Goal: Check status: Check status

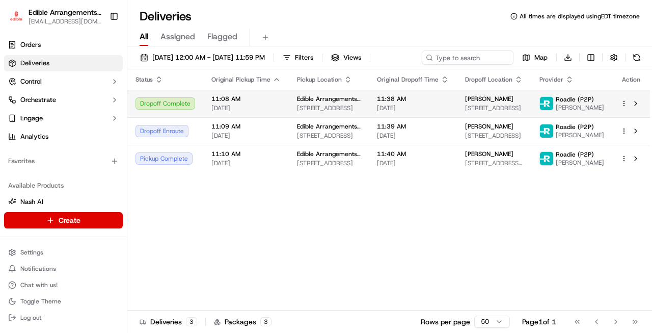
click at [596, 111] on span "[PERSON_NAME]" at bounding box center [580, 107] width 48 height 8
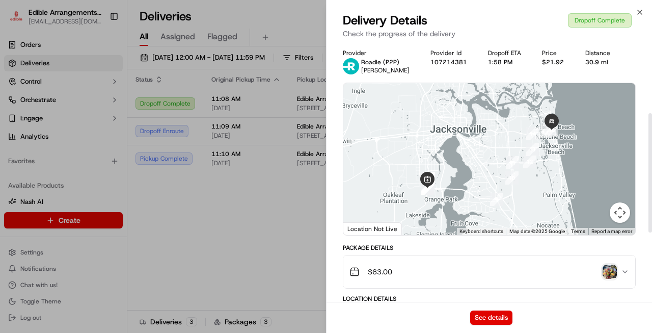
scroll to position [153, 0]
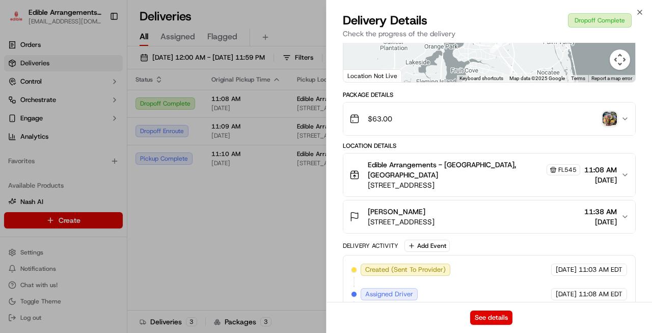
click at [610, 119] on img "button" at bounding box center [610, 119] width 14 height 14
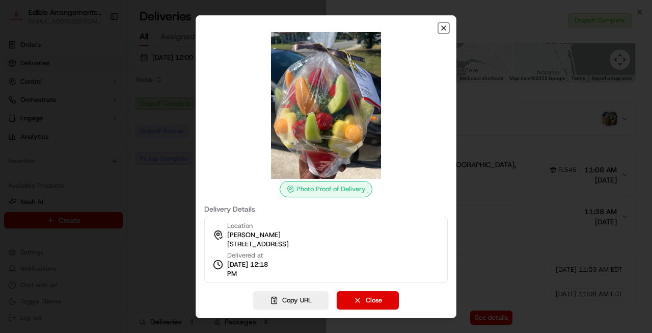
click at [446, 30] on icon "button" at bounding box center [444, 28] width 4 height 4
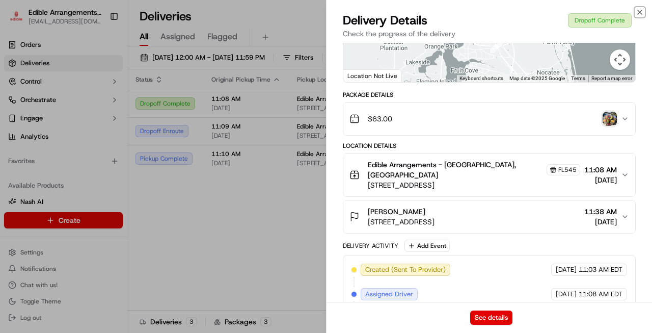
click at [641, 12] on icon "button" at bounding box center [640, 12] width 8 height 8
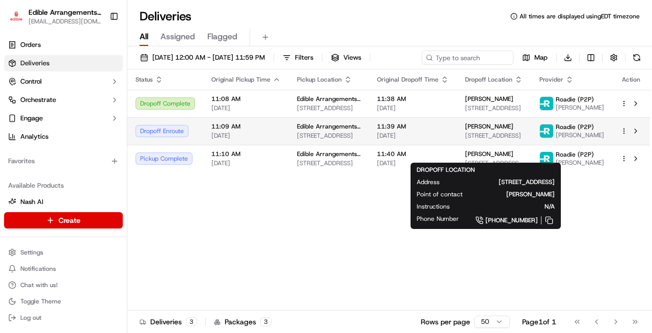
click at [502, 130] on span "[PERSON_NAME]" at bounding box center [489, 126] width 48 height 8
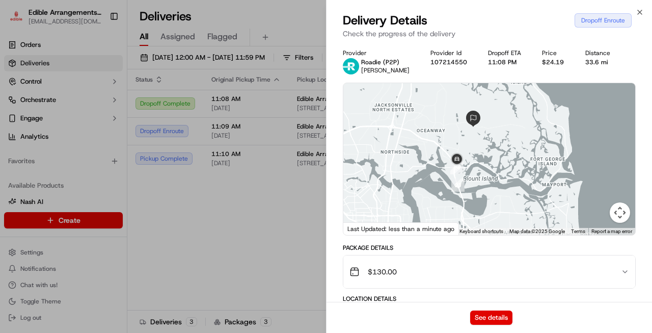
drag, startPoint x: 472, startPoint y: 133, endPoint x: 490, endPoint y: 156, distance: 29.4
click at [490, 156] on div at bounding box center [489, 159] width 292 height 152
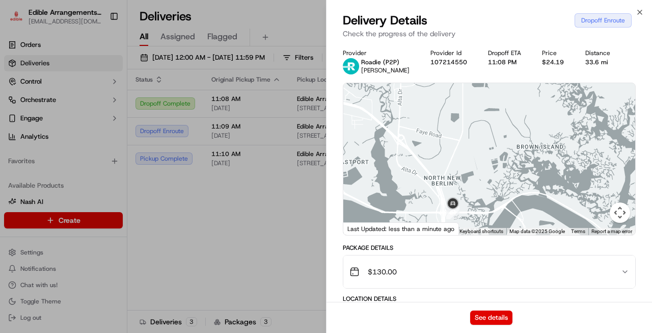
drag, startPoint x: 502, startPoint y: 112, endPoint x: 527, endPoint y: 101, distance: 27.2
click at [527, 101] on div at bounding box center [489, 159] width 292 height 152
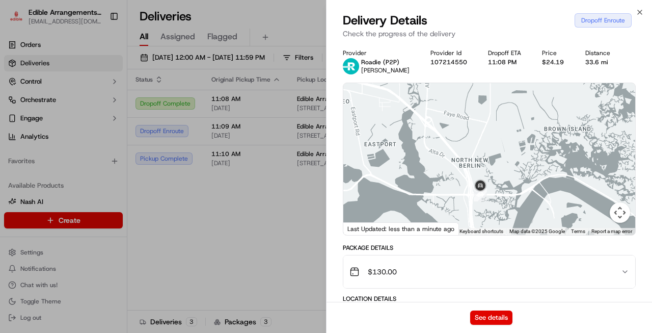
drag, startPoint x: 479, startPoint y: 174, endPoint x: 501, endPoint y: 160, distance: 25.6
click at [501, 160] on div at bounding box center [489, 159] width 292 height 152
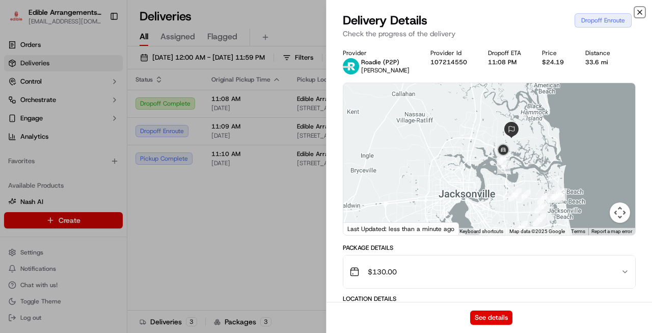
click at [639, 13] on icon "button" at bounding box center [640, 12] width 8 height 8
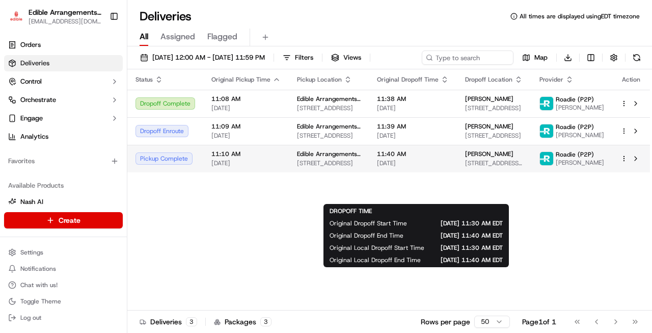
click at [447, 158] on span "11:40 AM" at bounding box center [413, 154] width 72 height 8
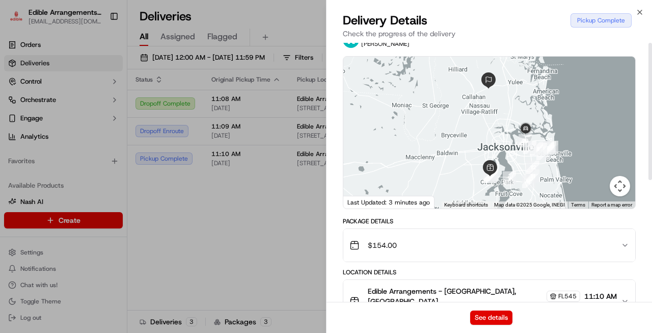
scroll to position [0, 0]
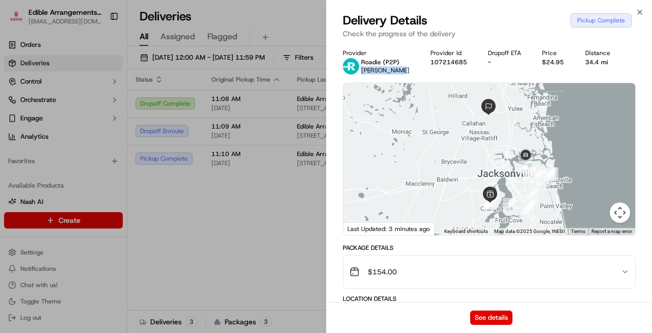
drag, startPoint x: 362, startPoint y: 71, endPoint x: 406, endPoint y: 67, distance: 44.0
click at [406, 67] on div "Provider Roadie (P2P) [PERSON_NAME] Provider Id 107214685 Dropoff ETA - Price $…" at bounding box center [489, 61] width 293 height 25
click at [437, 64] on button "107214685" at bounding box center [448, 62] width 37 height 8
click at [639, 11] on icon "button" at bounding box center [640, 12] width 4 height 4
